Goal: Information Seeking & Learning: Learn about a topic

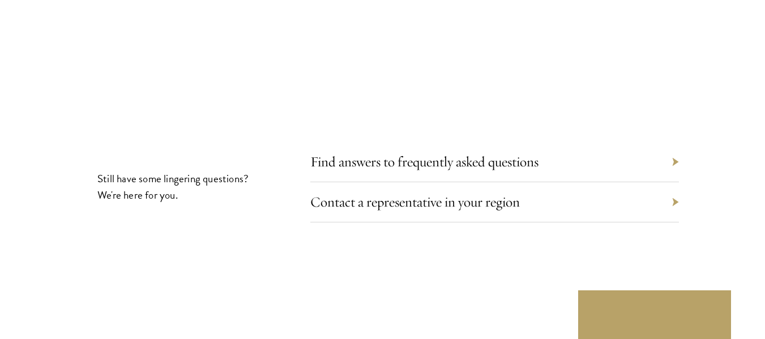
scroll to position [6570, 0]
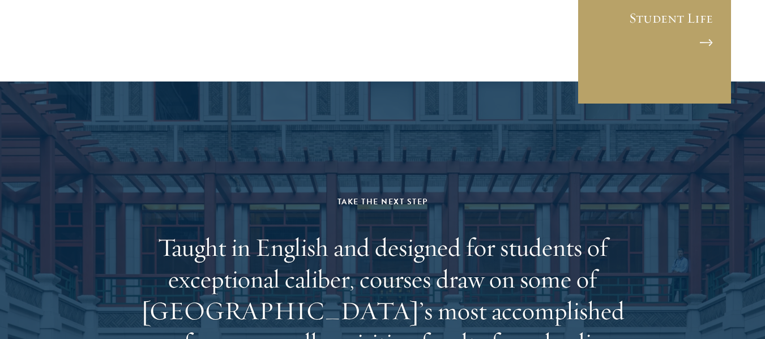
click at [626, 82] on aside "Take the Next Step Taught in English and designed for students of exceptional c…" at bounding box center [382, 309] width 765 height 454
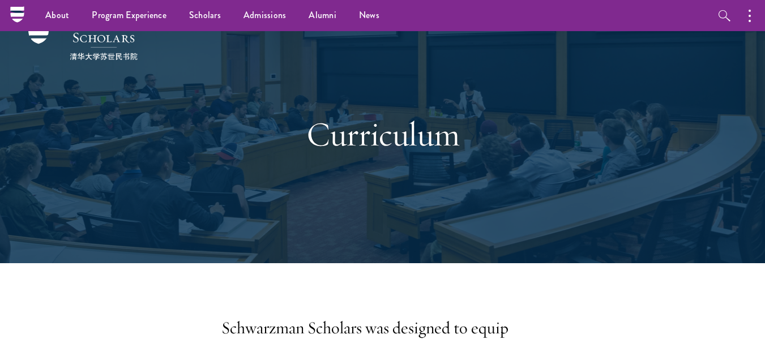
scroll to position [0, 0]
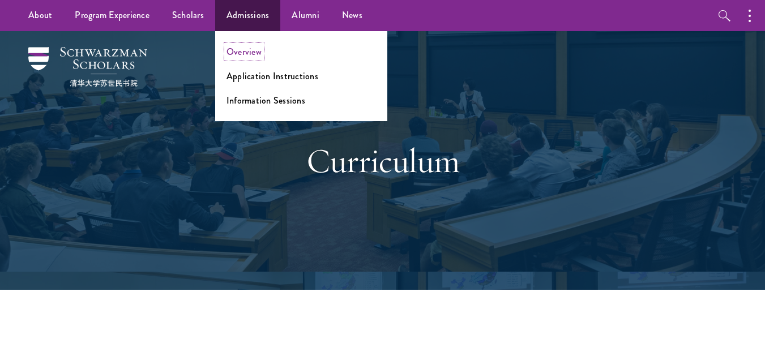
click at [237, 57] on link "Overview" at bounding box center [244, 51] width 35 height 13
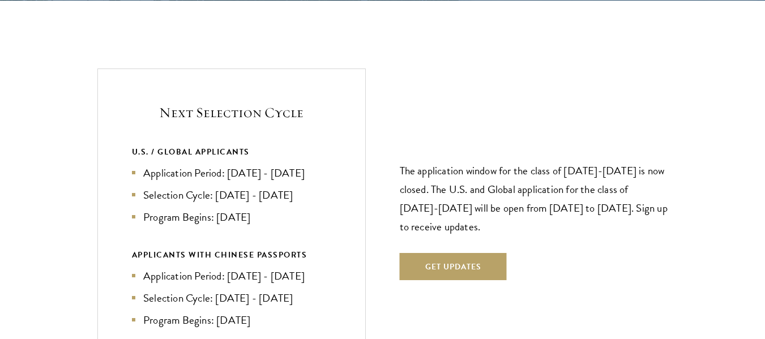
drag, startPoint x: 0, startPoint y: 0, endPoint x: 773, endPoint y: 140, distance: 785.1
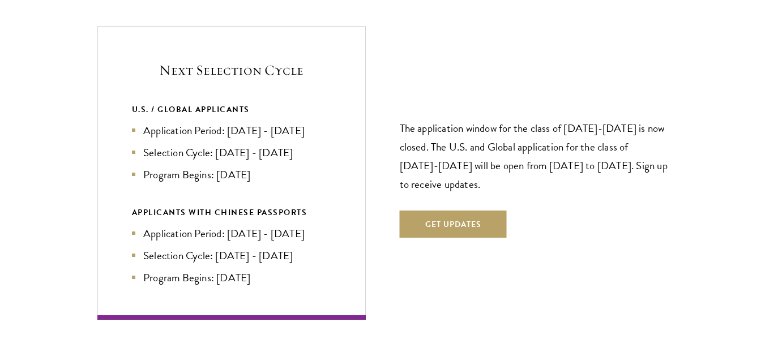
click at [609, 130] on p "The application window for the class of 2026-2027 is now closed. The U.S. and G…" at bounding box center [534, 156] width 268 height 75
click at [315, 140] on ul "Application Period: Apr 2026 - Sep 2026 Selection Cycle: Oct - Nov 2026 Program…" at bounding box center [231, 152] width 199 height 61
drag, startPoint x: 216, startPoint y: 129, endPoint x: 308, endPoint y: 135, distance: 92.0
click at [308, 144] on li "Selection Cycle: Oct - Nov 2026" at bounding box center [231, 152] width 199 height 16
click at [398, 84] on div "Next Selection Cycle U.S. / GLOBAL APPLICANTS Application Period: Apr 2026 - Se…" at bounding box center [382, 173] width 570 height 294
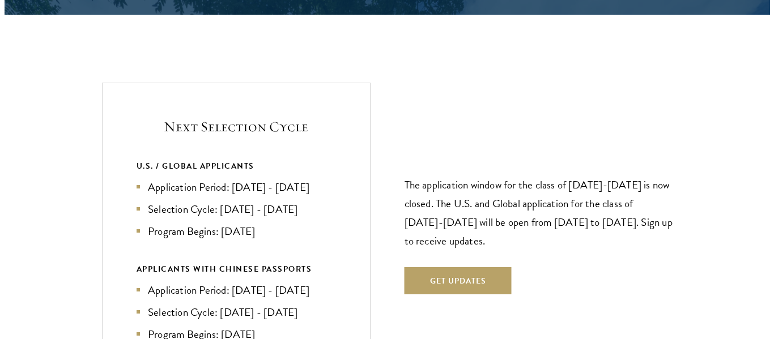
scroll to position [2374, 0]
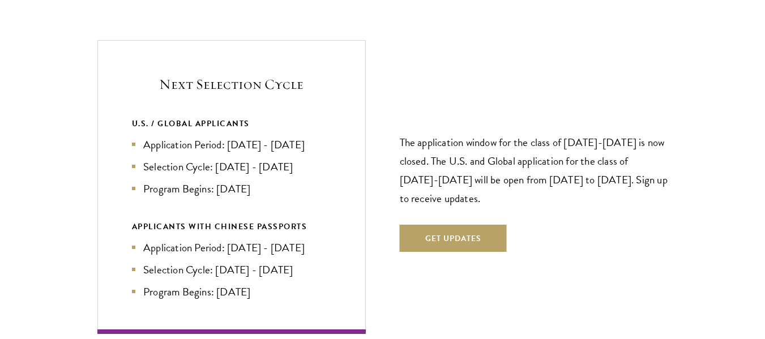
click at [588, 144] on p "The application window for the class of 2026-2027 is now closed. The U.S. and G…" at bounding box center [534, 170] width 268 height 75
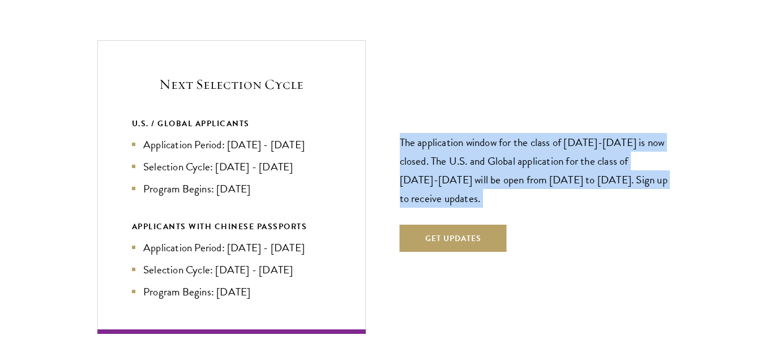
click at [588, 145] on p "The application window for the class of 2026-2027 is now closed. The U.S. and G…" at bounding box center [534, 170] width 268 height 75
copy div "The application window for the class of 2026-2027 is now closed. The U.S. and G…"
click at [605, 184] on p "The application window for the class of 2026-2027 is now closed. The U.S. and G…" at bounding box center [534, 170] width 268 height 75
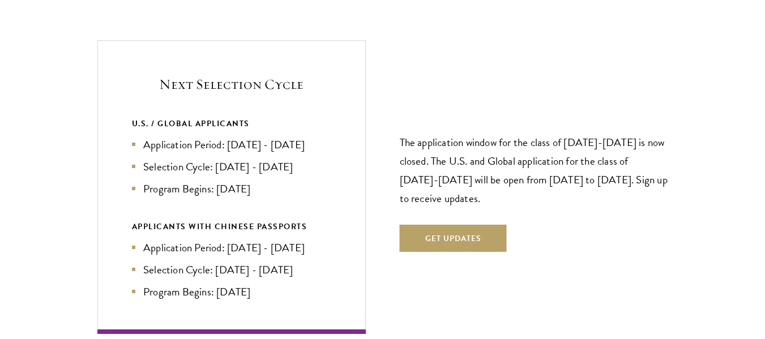
click at [588, 165] on p "The application window for the class of 2026-2027 is now closed. The U.S. and G…" at bounding box center [534, 170] width 268 height 75
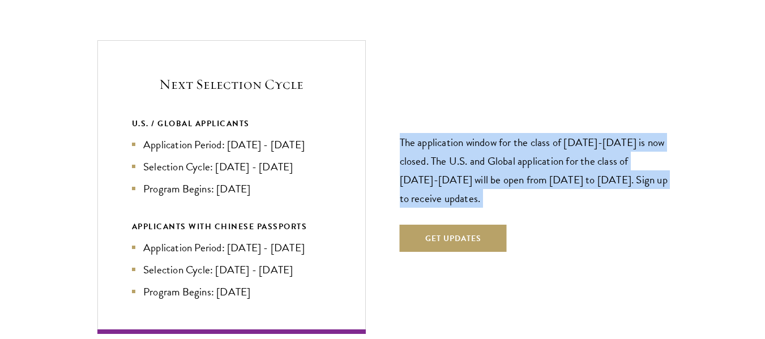
click at [588, 165] on p "The application window for the class of 2026-2027 is now closed. The U.S. and G…" at bounding box center [534, 170] width 268 height 75
copy div "The application window for the class of 2026-2027 is now closed. The U.S. and G…"
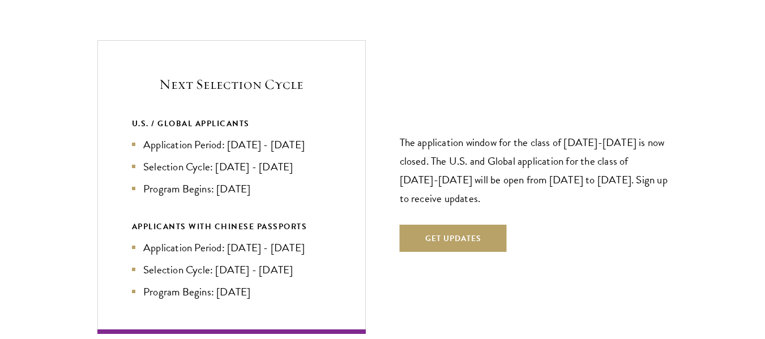
click at [601, 202] on div "The application window for the class of 2026-2027 is now closed. The U.S. and G…" at bounding box center [534, 187] width 268 height 198
click at [424, 234] on div "The application window for the class of 2026-2027 is now closed. The U.S. and G…" at bounding box center [534, 187] width 268 height 198
click at [434, 225] on button "Get Updates" at bounding box center [453, 238] width 107 height 27
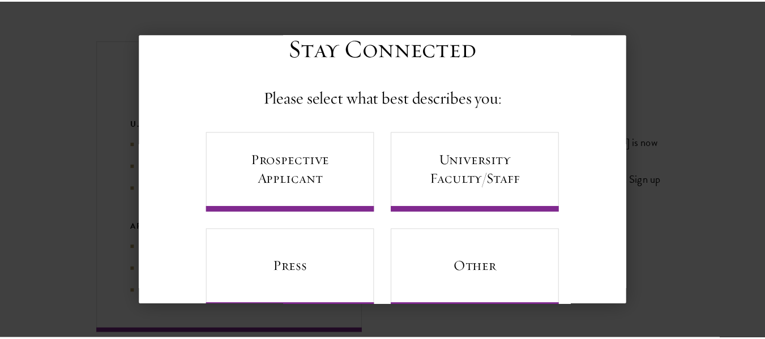
scroll to position [66, 0]
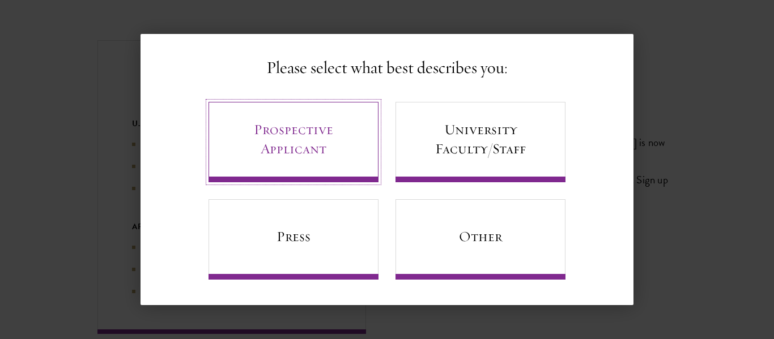
click at [246, 132] on link "Prospective Applicant" at bounding box center [293, 142] width 170 height 80
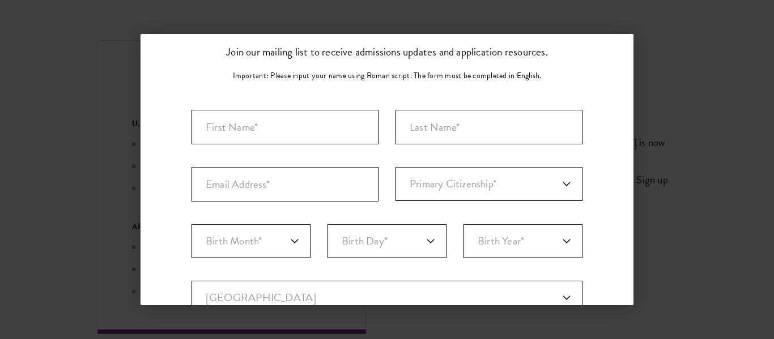
click at [635, 46] on div "Back Stay Connected Please select what best describes you: Prospective Applican…" at bounding box center [387, 169] width 774 height 271
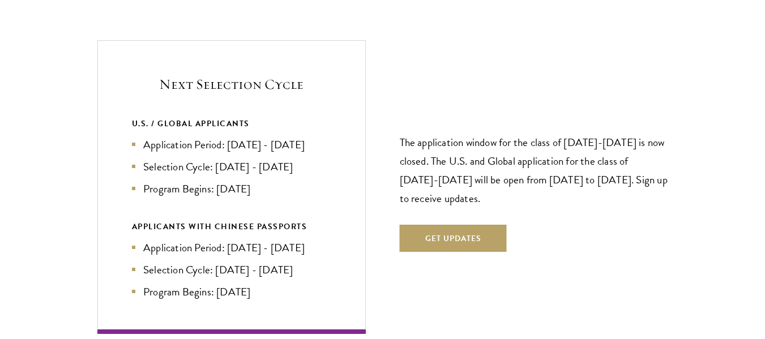
click at [697, 44] on section "Next Selection Cycle U.S. / GLOBAL APPLICANTS Application Period: Apr 2026 - Se…" at bounding box center [382, 187] width 765 height 294
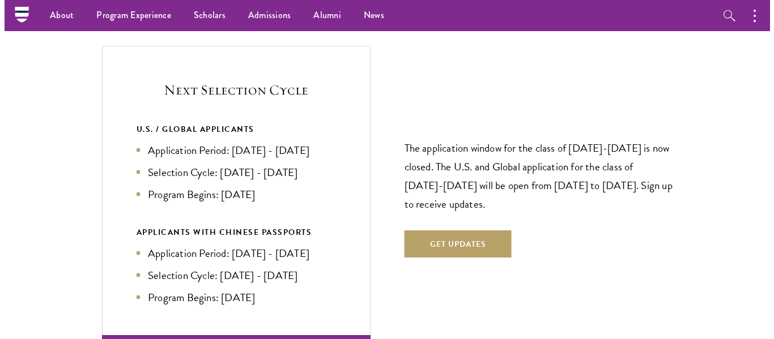
scroll to position [2347, 0]
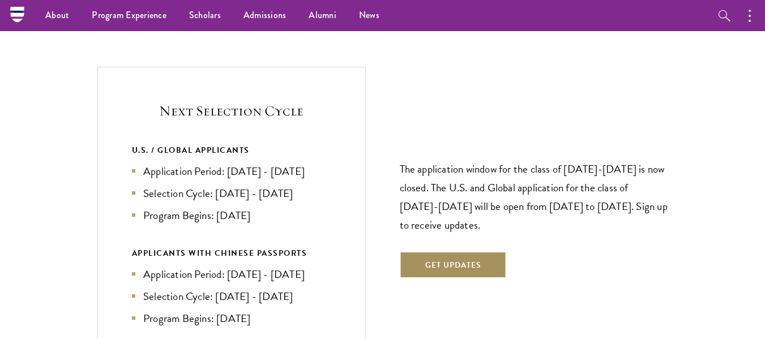
click at [472, 251] on button "Get Updates" at bounding box center [453, 264] width 107 height 27
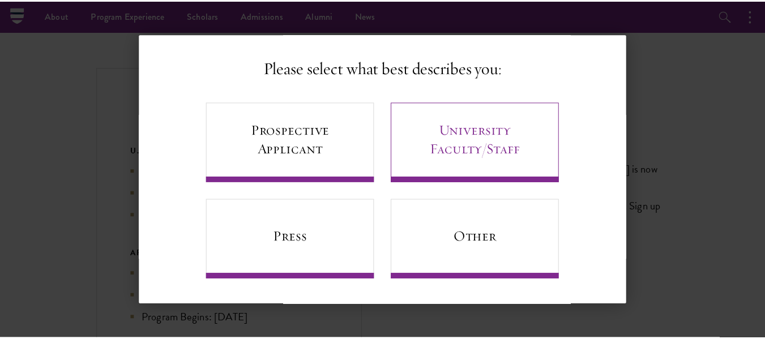
scroll to position [0, 0]
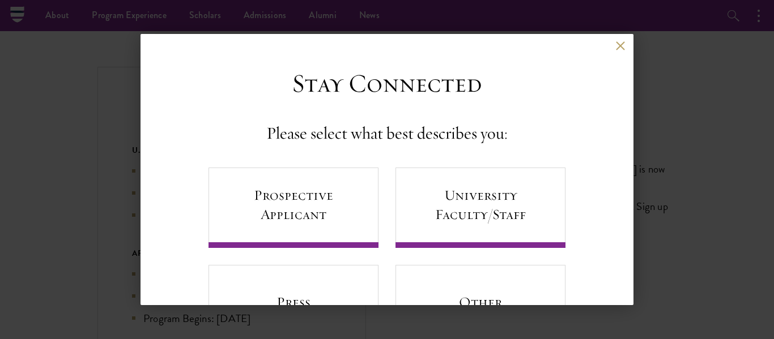
drag, startPoint x: 679, startPoint y: 89, endPoint x: 608, endPoint y: 54, distance: 79.5
click at [681, 91] on div "Back Stay Connected Please select what best describes you: Prospective Applican…" at bounding box center [387, 169] width 774 height 271
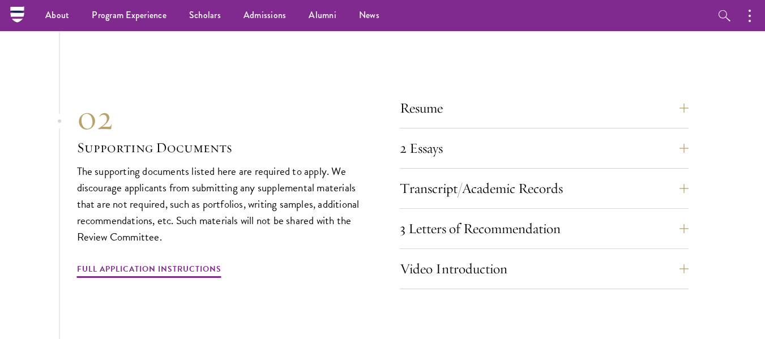
scroll to position [3423, 0]
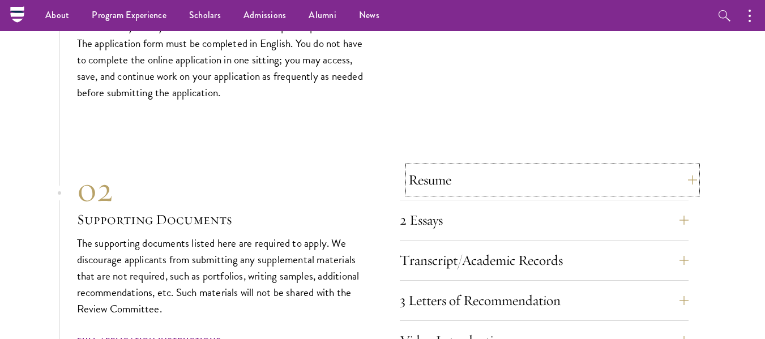
click at [490, 167] on button "Resume" at bounding box center [552, 180] width 289 height 27
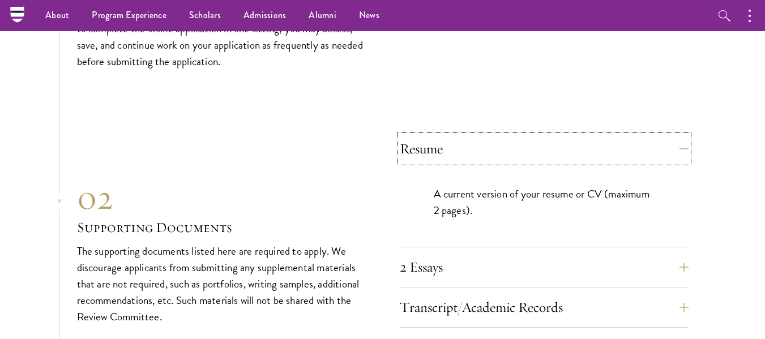
scroll to position [3480, 0]
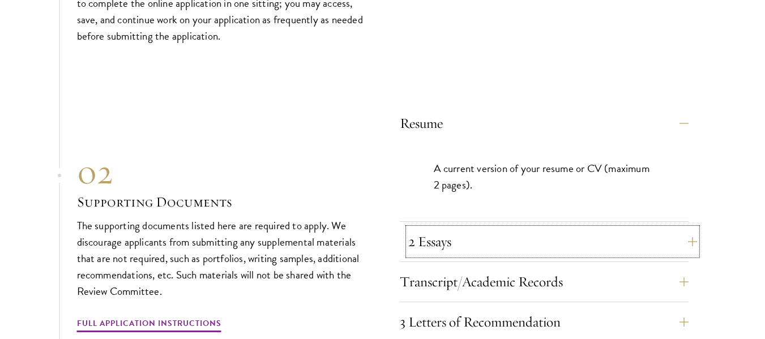
click at [458, 228] on button "2 Essays" at bounding box center [552, 241] width 289 height 27
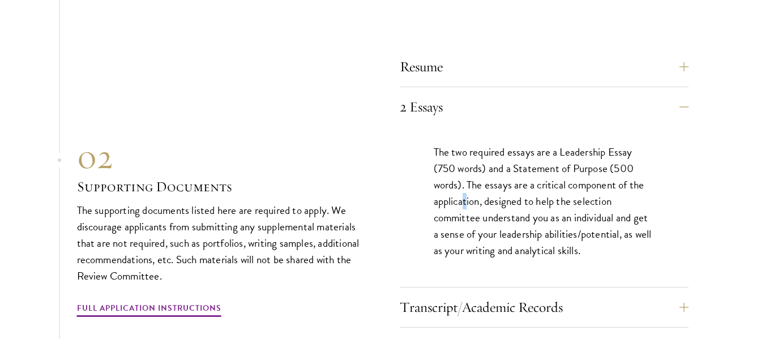
drag, startPoint x: 464, startPoint y: 178, endPoint x: 467, endPoint y: 172, distance: 6.6
click at [467, 172] on p "The two required essays are a Leadership Essay (750 words) and a Statement of P…" at bounding box center [544, 201] width 221 height 115
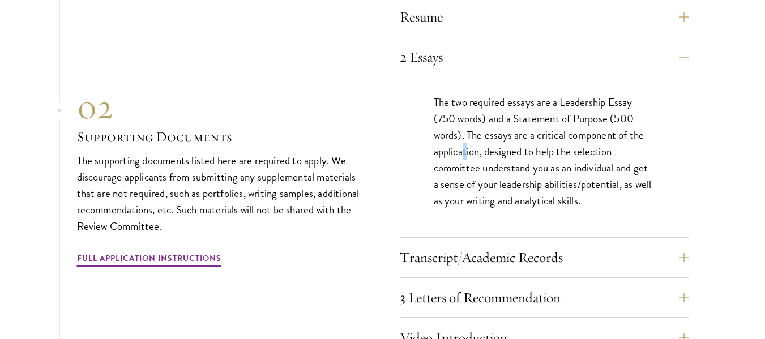
scroll to position [3593, 0]
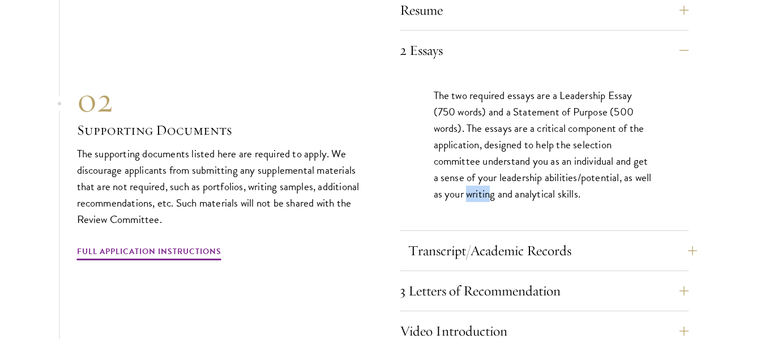
drag, startPoint x: 470, startPoint y: 170, endPoint x: 513, endPoint y: 220, distance: 65.9
click at [513, 220] on div "Resume A current version of your resume or CV (maximum 2 pages). 2 Essays The t…" at bounding box center [544, 174] width 289 height 355
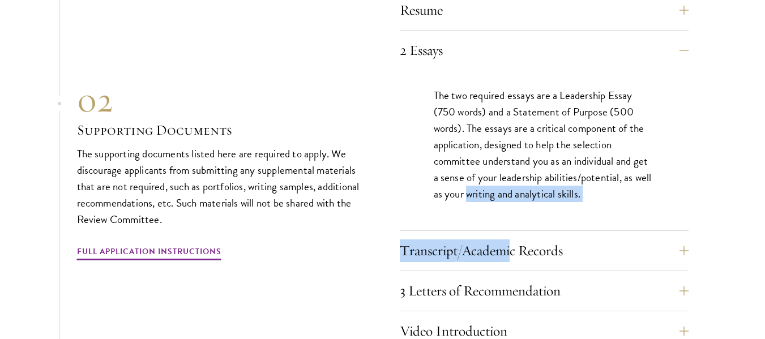
click at [479, 183] on div "The two required essays are a Leadership Essay (750 words) and a Statement of P…" at bounding box center [544, 150] width 289 height 160
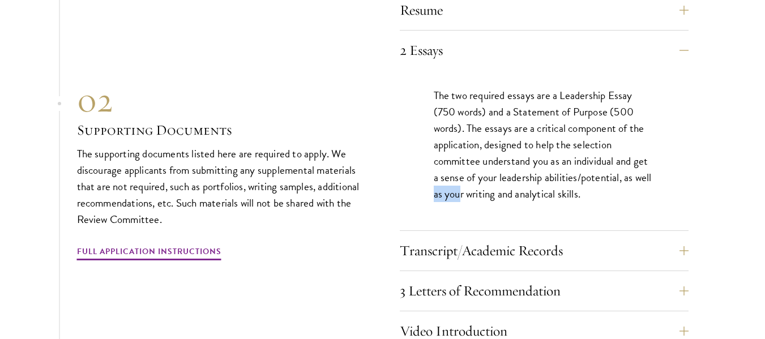
drag, startPoint x: 422, startPoint y: 203, endPoint x: 381, endPoint y: 199, distance: 40.9
click at [382, 199] on div "Resume A current version of your resume or CV (maximum 2 pages). 2 Essays The t…" at bounding box center [383, 170] width 612 height 361
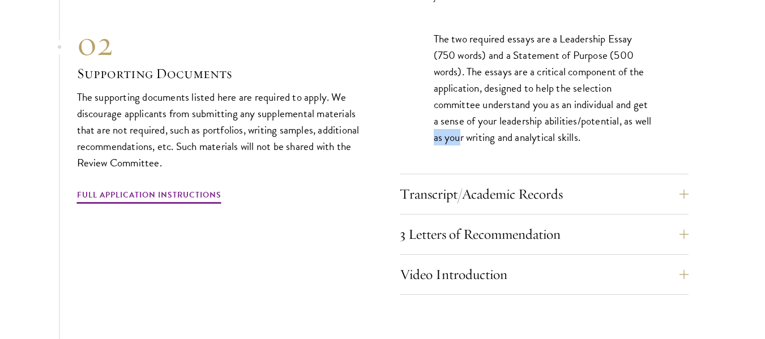
click at [359, 192] on div "Resume A current version of your resume or CV (maximum 2 pages). 2 Essays The t…" at bounding box center [383, 114] width 612 height 361
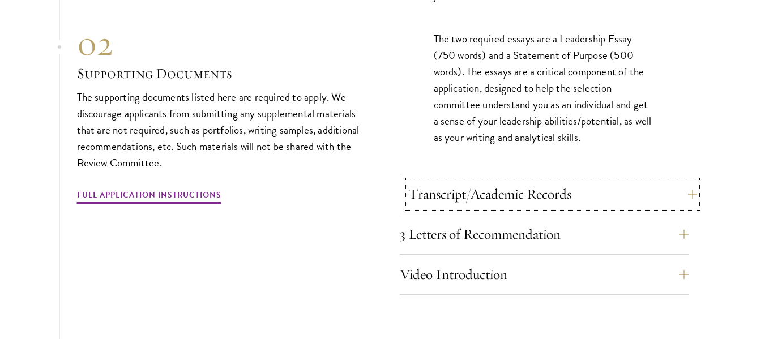
click at [460, 181] on button "Transcript/Academic Records" at bounding box center [552, 194] width 289 height 27
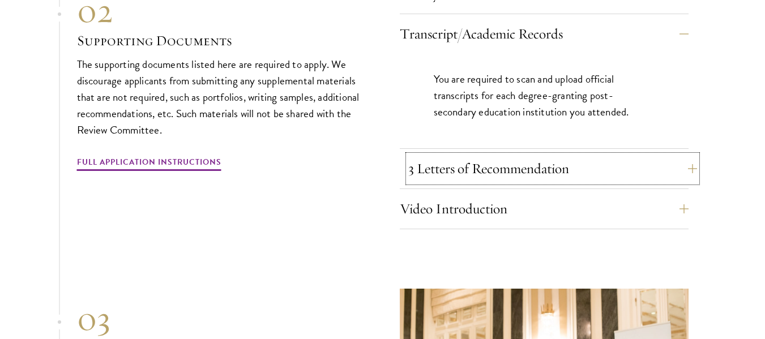
click at [524, 155] on button "3 Letters of Recommendation" at bounding box center [552, 168] width 289 height 27
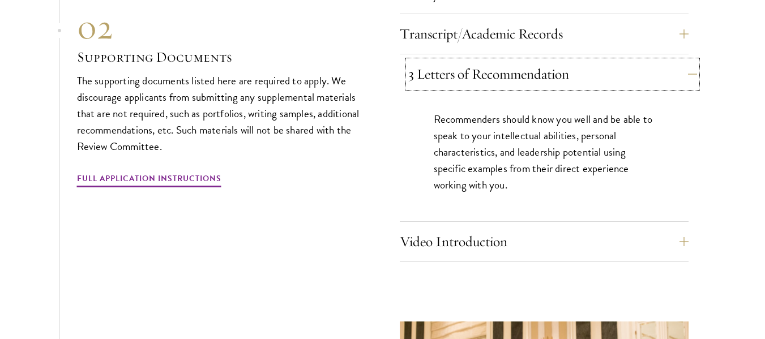
click at [518, 61] on button "3 Letters of Recommendation" at bounding box center [552, 74] width 289 height 27
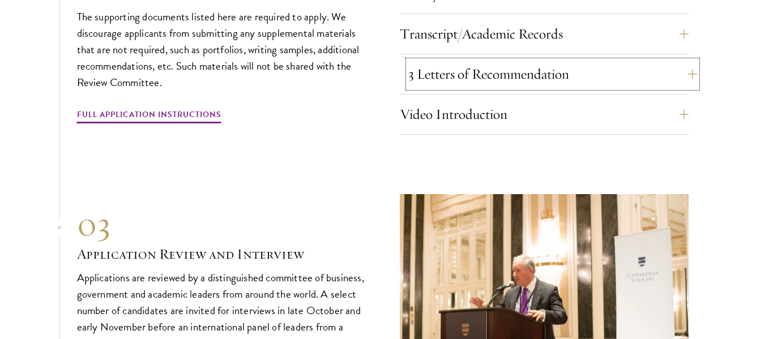
click at [523, 61] on button "3 Letters of Recommendation" at bounding box center [552, 74] width 289 height 27
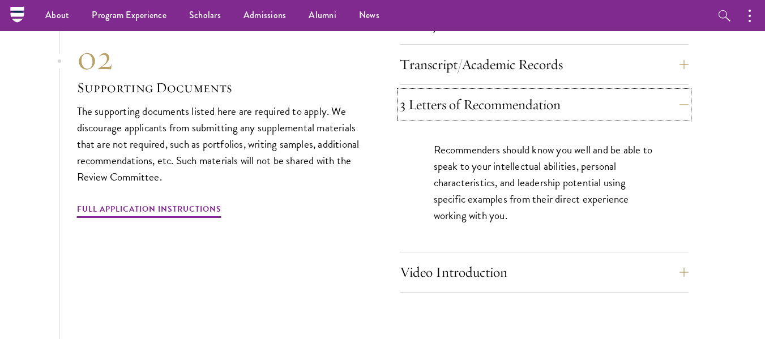
scroll to position [3593, 0]
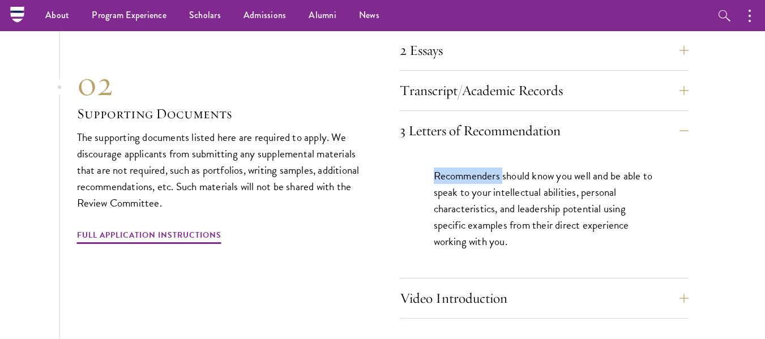
click at [459, 151] on div "Recommenders should know you well and be able to speak to your intellectual abi…" at bounding box center [544, 214] width 289 height 127
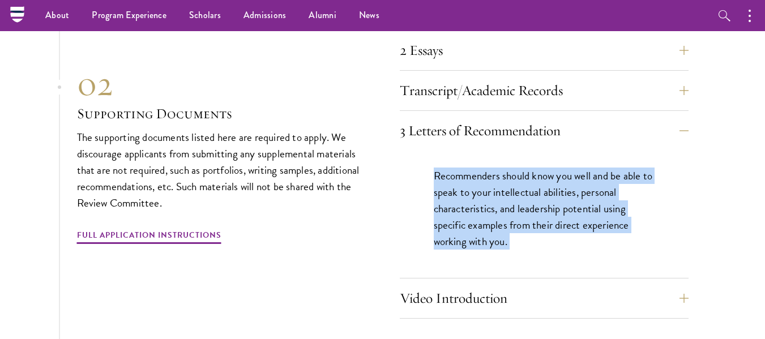
click at [459, 151] on div "Recommenders should know you well and be able to speak to your intellectual abi…" at bounding box center [544, 214] width 289 height 127
copy div "Recommenders should know you well and be able to speak to your intellectual abi…"
click at [465, 285] on button "Video Introduction" at bounding box center [552, 298] width 289 height 27
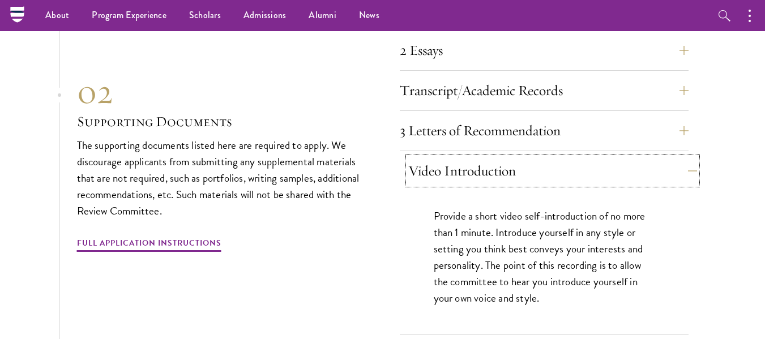
click at [652, 157] on button "Video Introduction" at bounding box center [552, 170] width 289 height 27
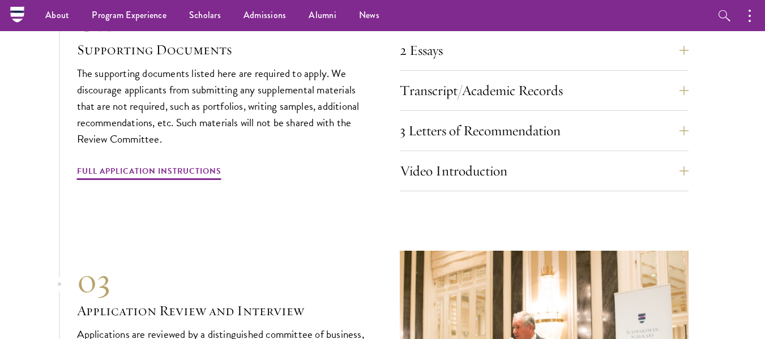
click at [599, 125] on div "3 Letters of Recommendation Recommenders should know you well and be able to sp…" at bounding box center [544, 134] width 289 height 34
click at [581, 117] on button "3 Letters of Recommendation" at bounding box center [552, 130] width 289 height 27
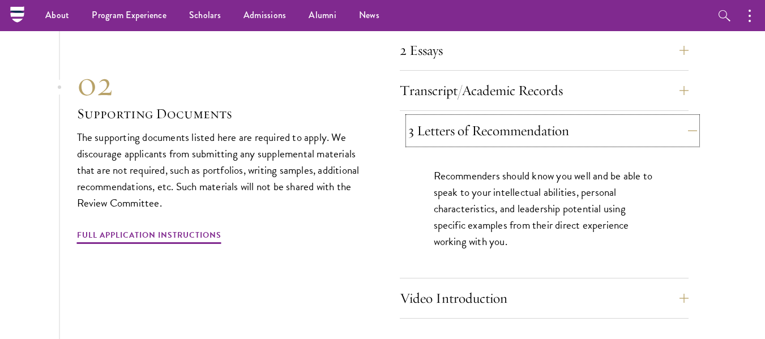
click at [547, 119] on button "3 Letters of Recommendation" at bounding box center [552, 130] width 289 height 27
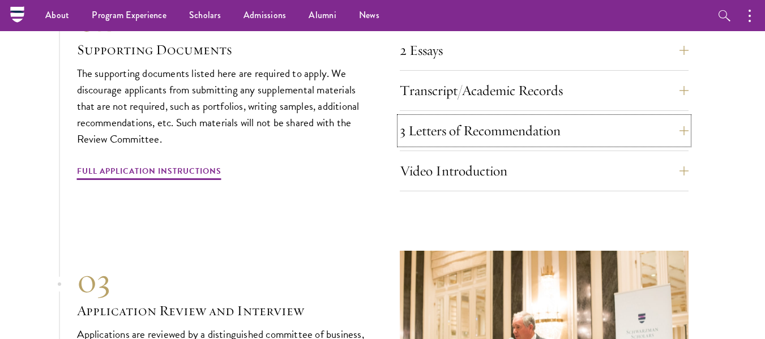
scroll to position [3480, 0]
